Goal: Information Seeking & Learning: Learn about a topic

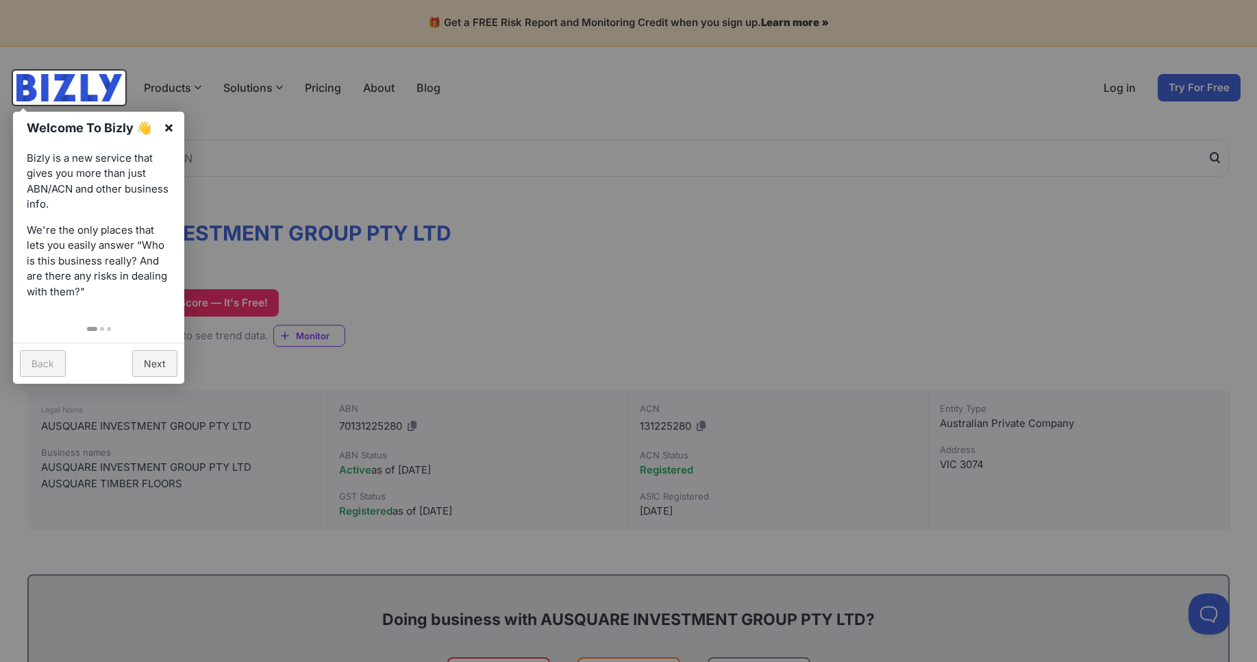
click at [166, 125] on link "×" at bounding box center [168, 127] width 31 height 31
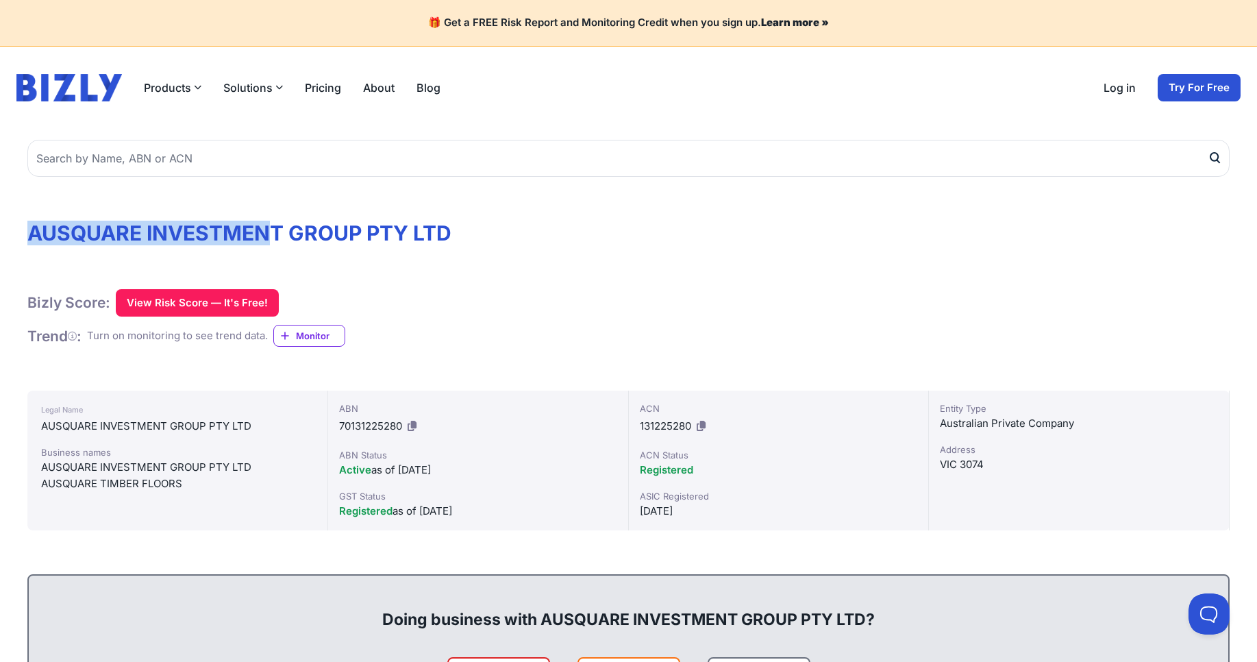
copy h1 "AUSQUARE INVESTMEN"
drag, startPoint x: 18, startPoint y: 231, endPoint x: 277, endPoint y: 231, distance: 259.0
drag, startPoint x: 487, startPoint y: 232, endPoint x: 26, endPoint y: 240, distance: 461.1
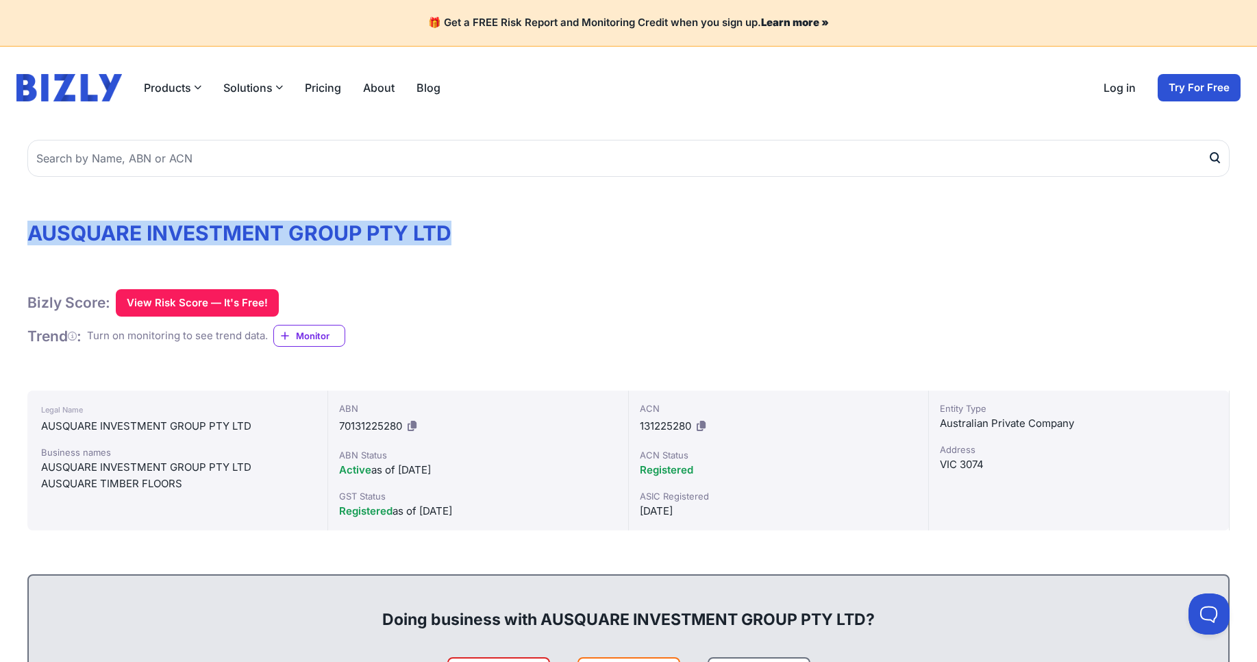
copy h1 "AUSQUARE INVESTMENT GROUP PTY LTD"
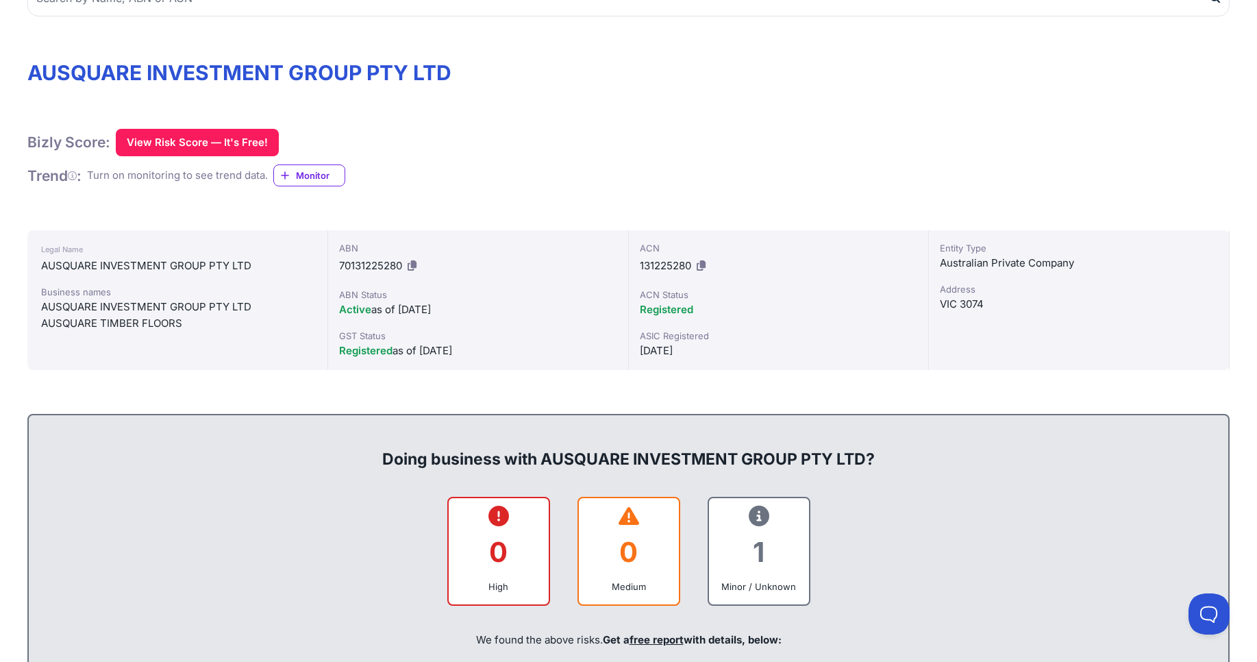
scroll to position [329, 0]
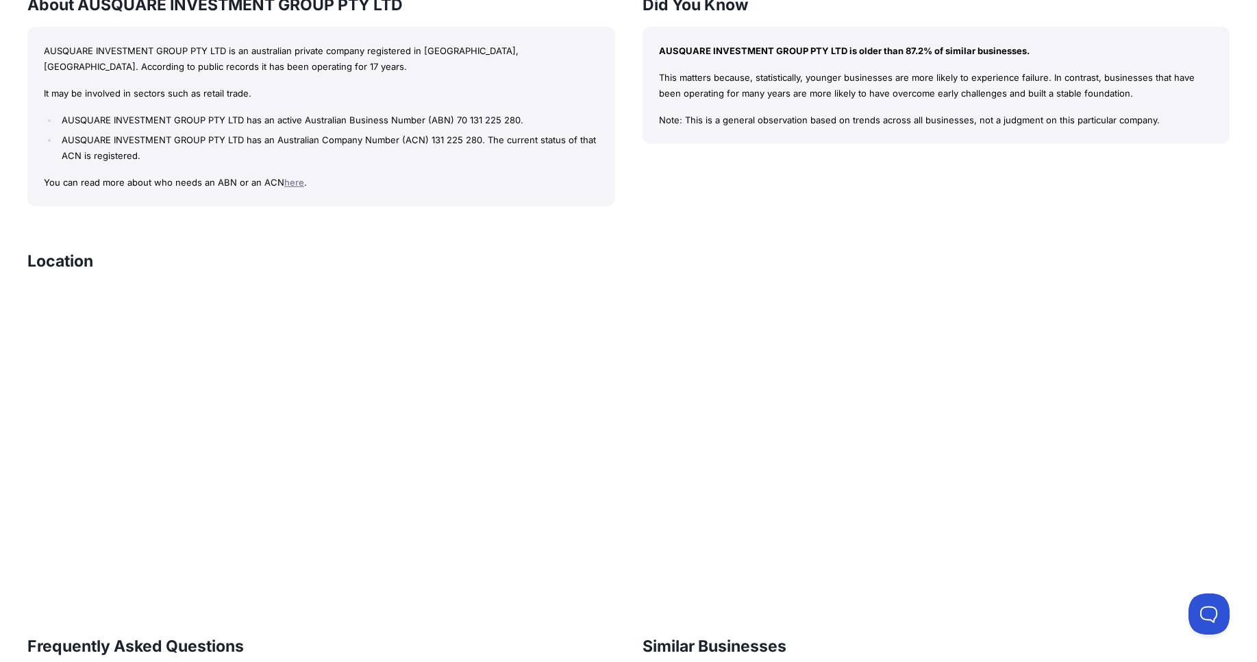
scroll to position [1305, 0]
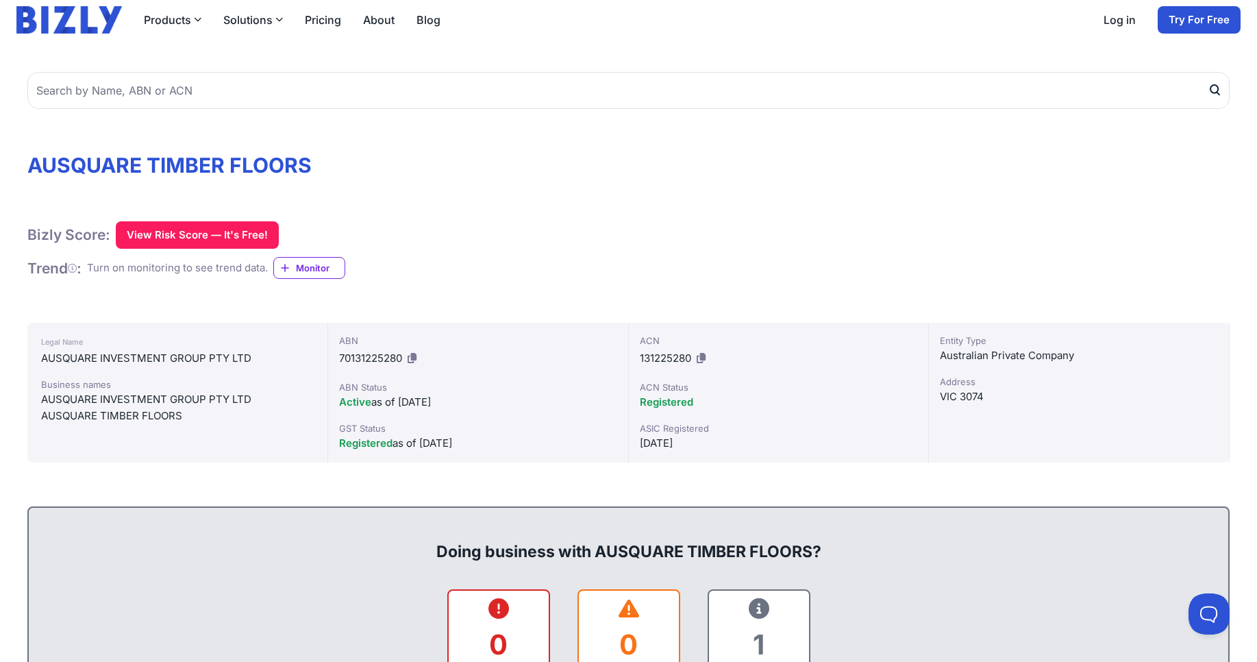
scroll to position [164, 0]
